Goal: Transaction & Acquisition: Purchase product/service

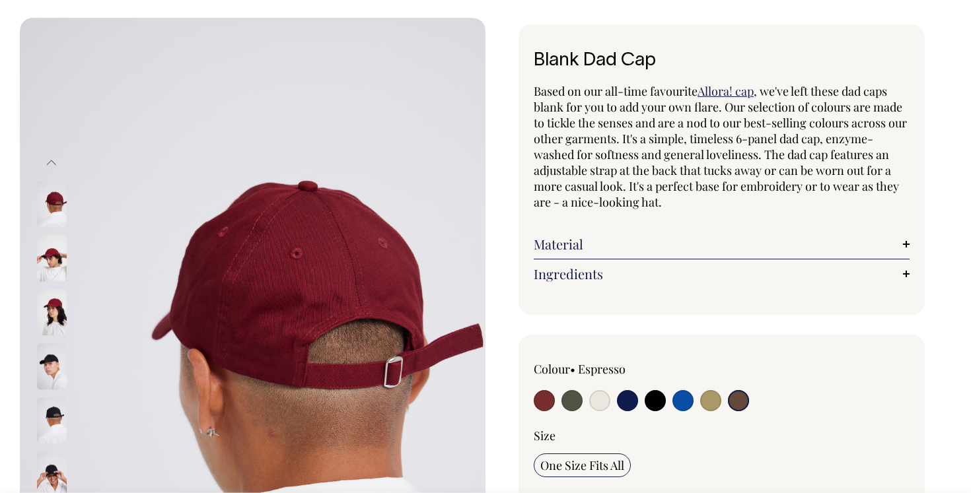
scroll to position [52, 0]
click at [738, 398] on input "radio" at bounding box center [738, 400] width 21 height 21
click at [738, 399] on input "radio" at bounding box center [738, 400] width 21 height 21
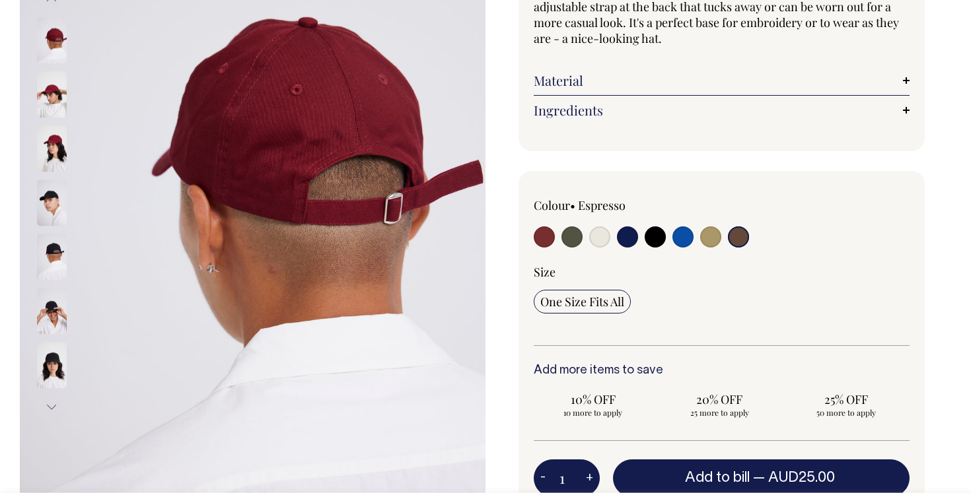
scroll to position [216, 0]
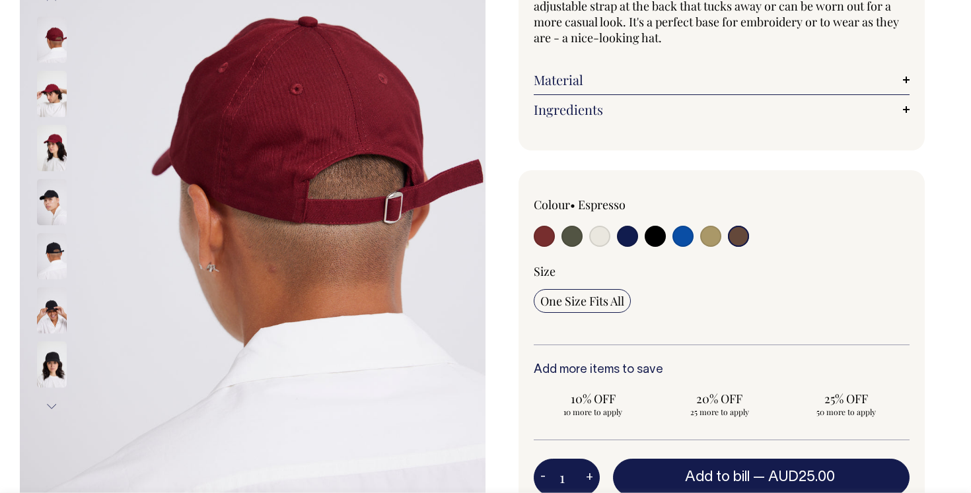
click at [741, 233] on input "radio" at bounding box center [738, 236] width 21 height 21
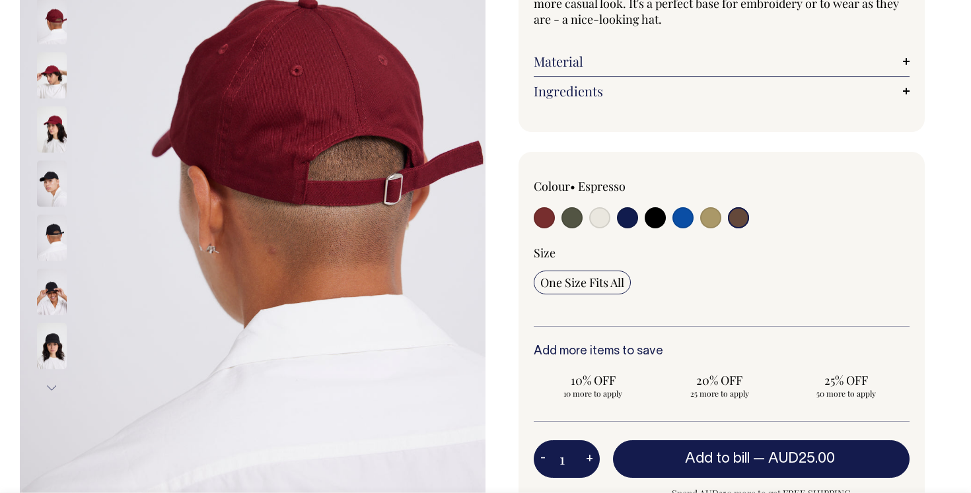
scroll to position [234, 0]
click at [740, 223] on input "radio" at bounding box center [738, 217] width 21 height 21
click at [648, 211] on input "radio" at bounding box center [655, 217] width 21 height 21
radio input "true"
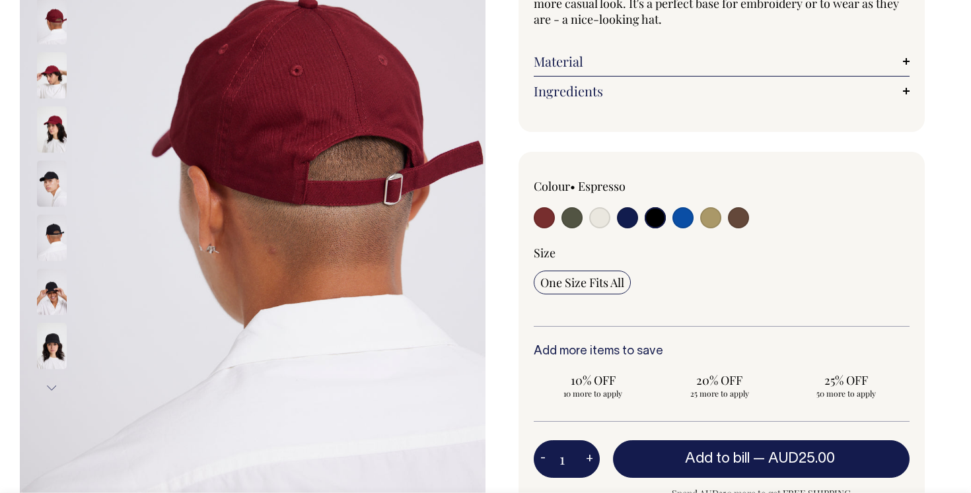
radio input "true"
select select "Black"
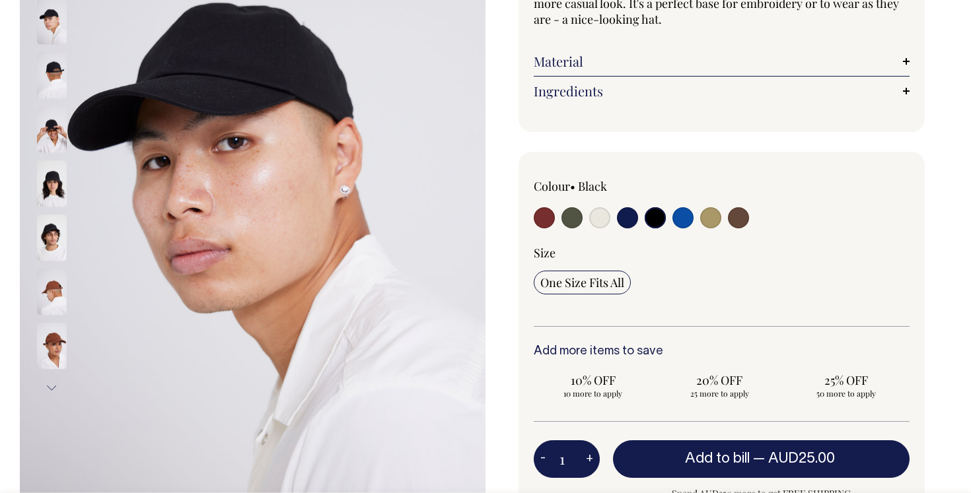
click at [740, 219] on input "radio" at bounding box center [738, 217] width 21 height 21
radio input "true"
select select "Espresso"
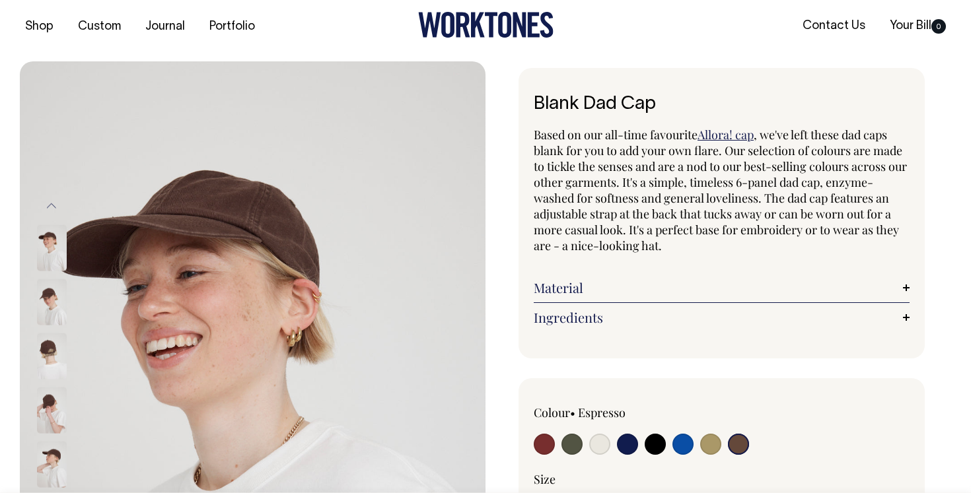
scroll to position [8, 0]
click at [40, 316] on img at bounding box center [52, 302] width 30 height 46
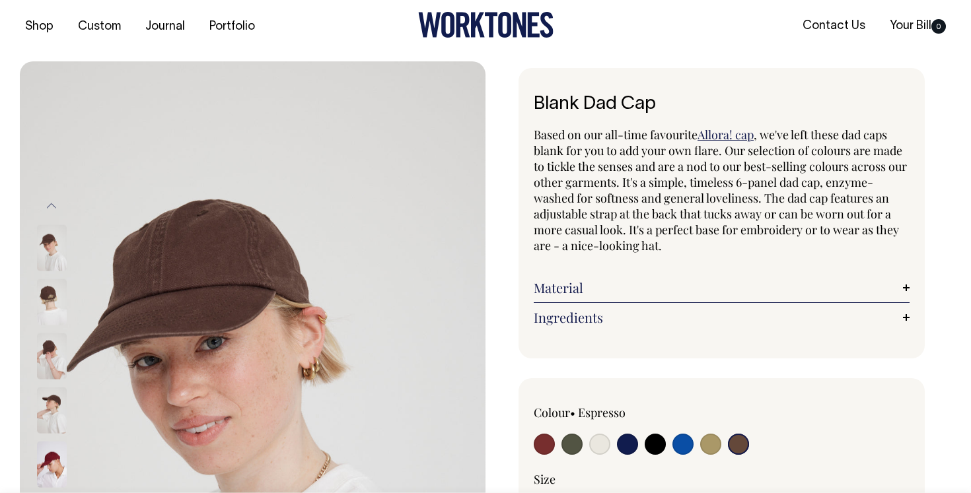
click at [50, 337] on img at bounding box center [52, 356] width 30 height 46
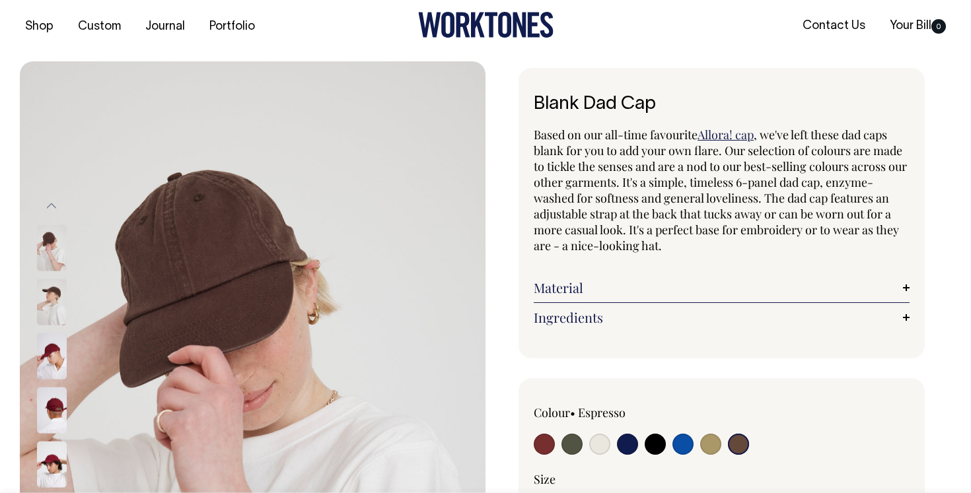
click at [50, 357] on img at bounding box center [52, 356] width 30 height 46
